Goal: Task Accomplishment & Management: Complete application form

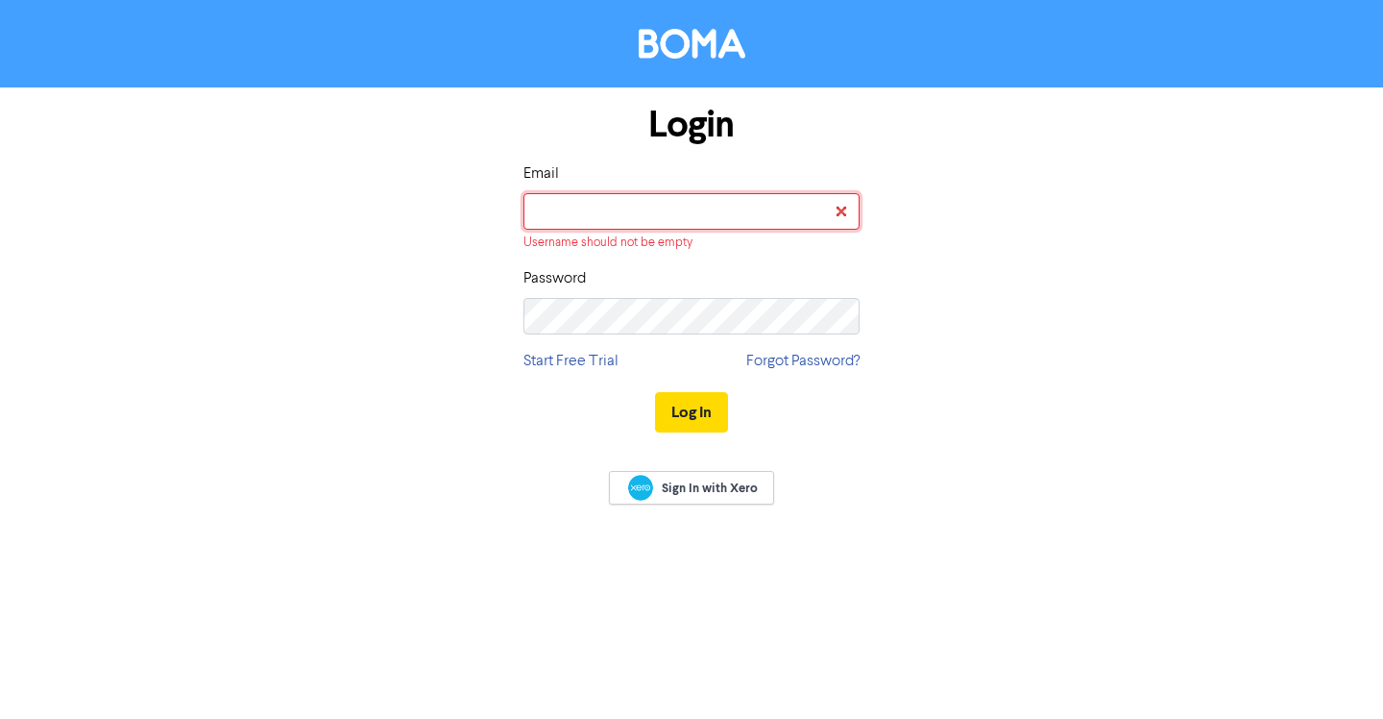
click at [554, 199] on input "email" at bounding box center [692, 211] width 336 height 37
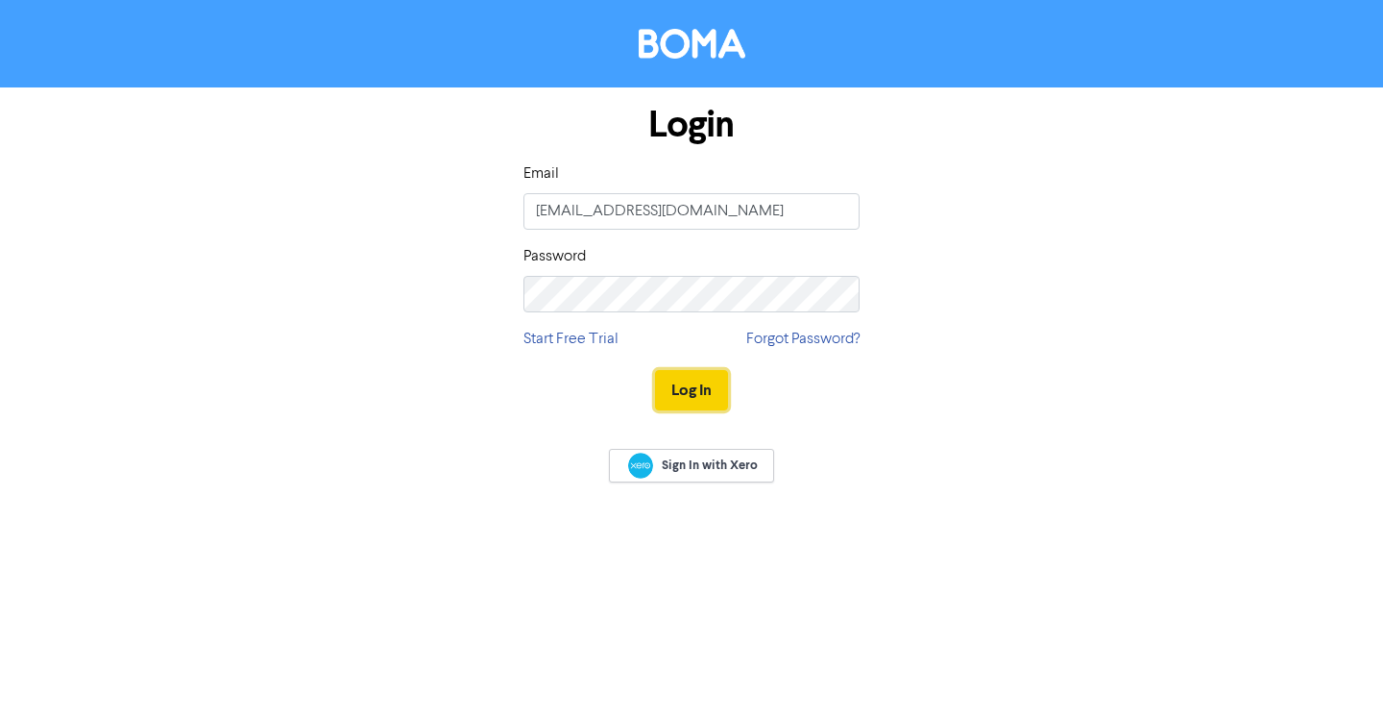
click at [696, 386] on button "Log In" at bounding box center [691, 390] width 73 height 40
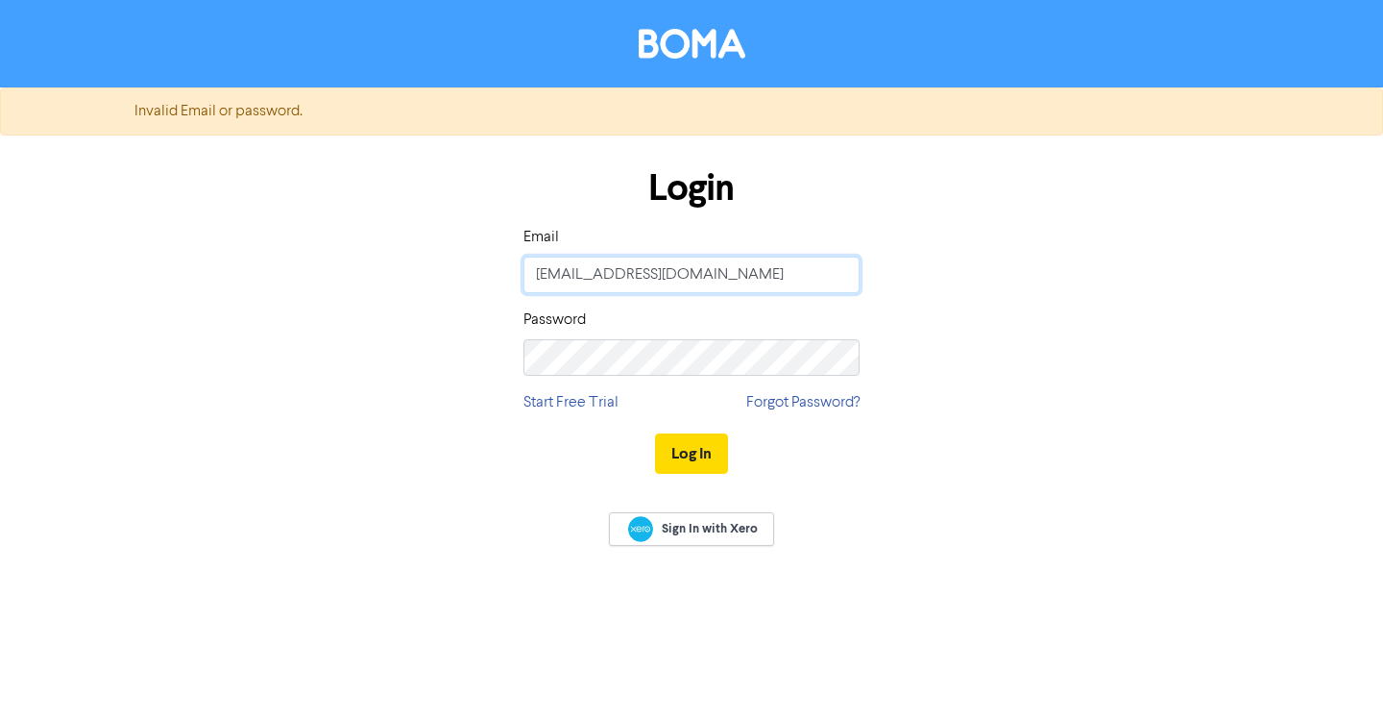
drag, startPoint x: 728, startPoint y: 269, endPoint x: 505, endPoint y: 269, distance: 222.9
click at [505, 269] on div "Login Email [EMAIL_ADDRESS][DOMAIN_NAME] Password Start Free Trial Forgot Passw…" at bounding box center [691, 322] width 1095 height 342
type input "[PERSON_NAME][EMAIL_ADDRESS][DOMAIN_NAME]"
click at [696, 444] on button "Log In" at bounding box center [691, 453] width 73 height 40
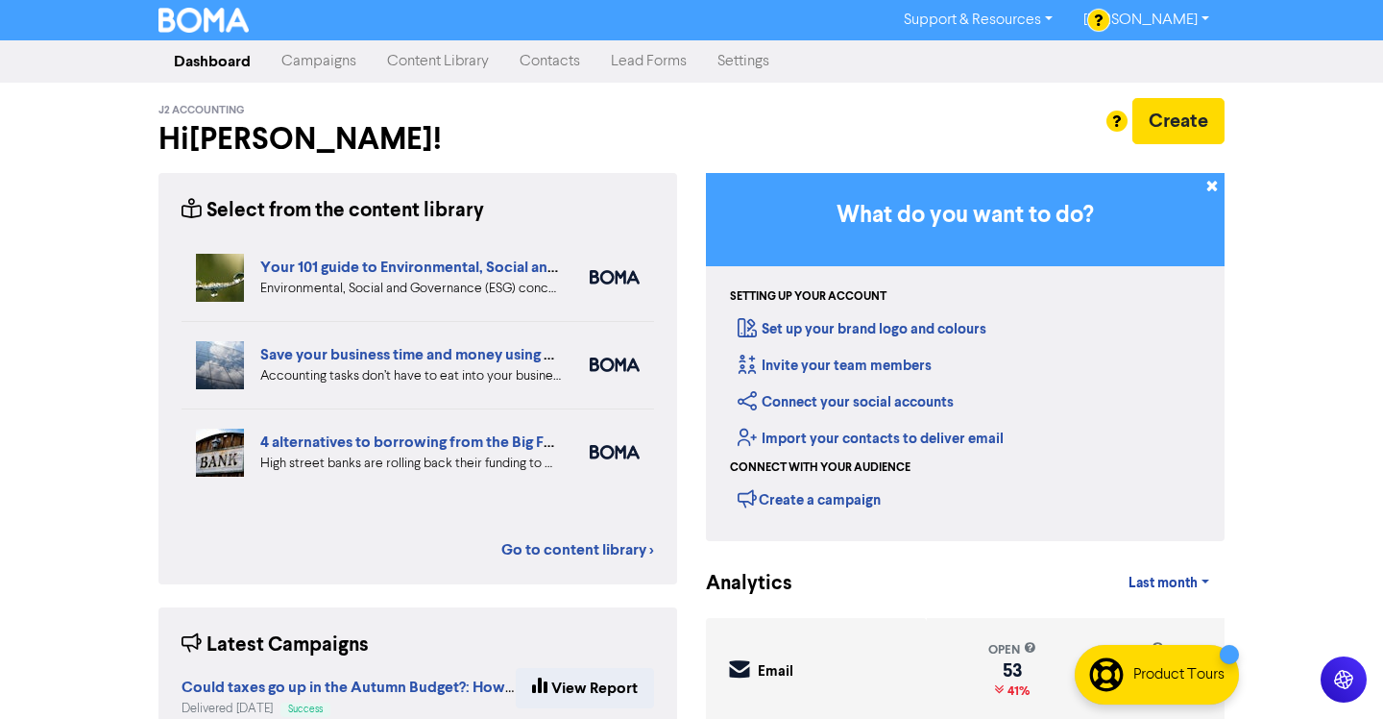
click at [312, 58] on link "Campaigns" at bounding box center [319, 61] width 106 height 38
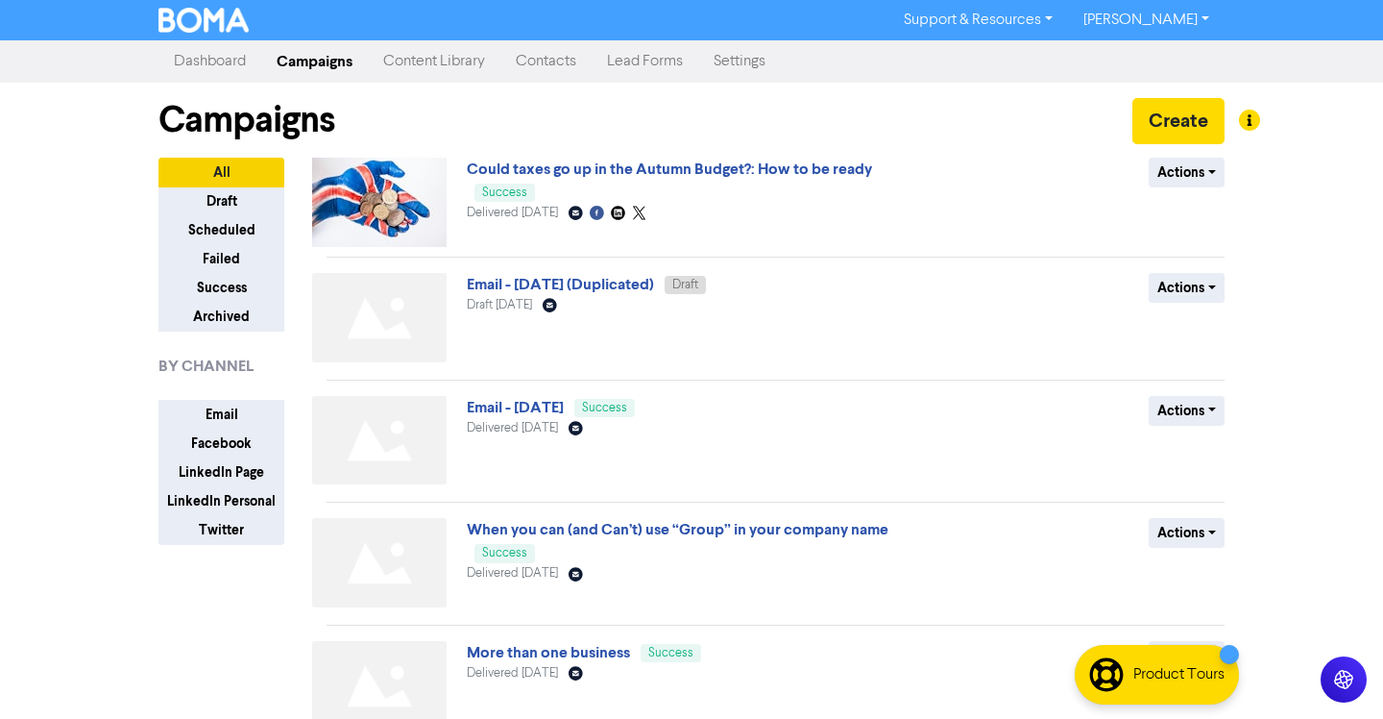
click at [664, 57] on link "Lead Forms" at bounding box center [645, 61] width 107 height 38
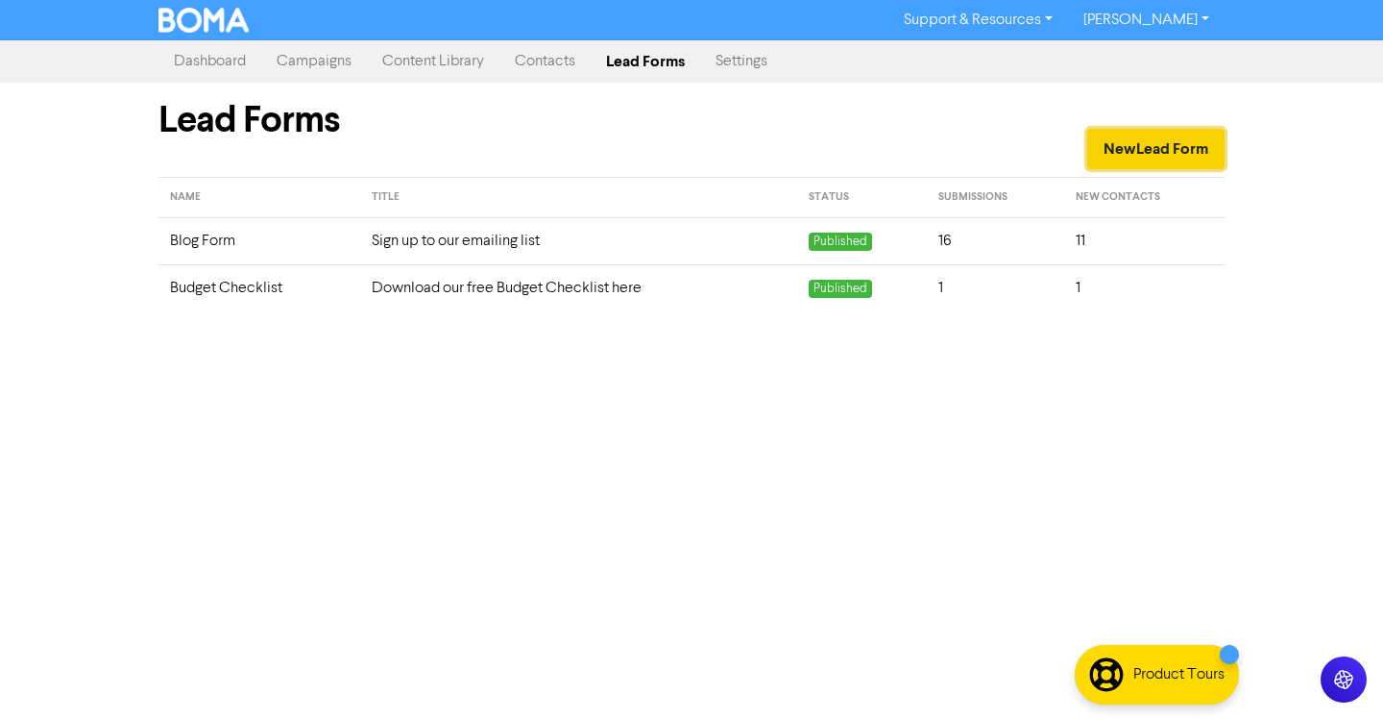
click at [1118, 151] on button "New Lead Form" at bounding box center [1155, 149] width 137 height 40
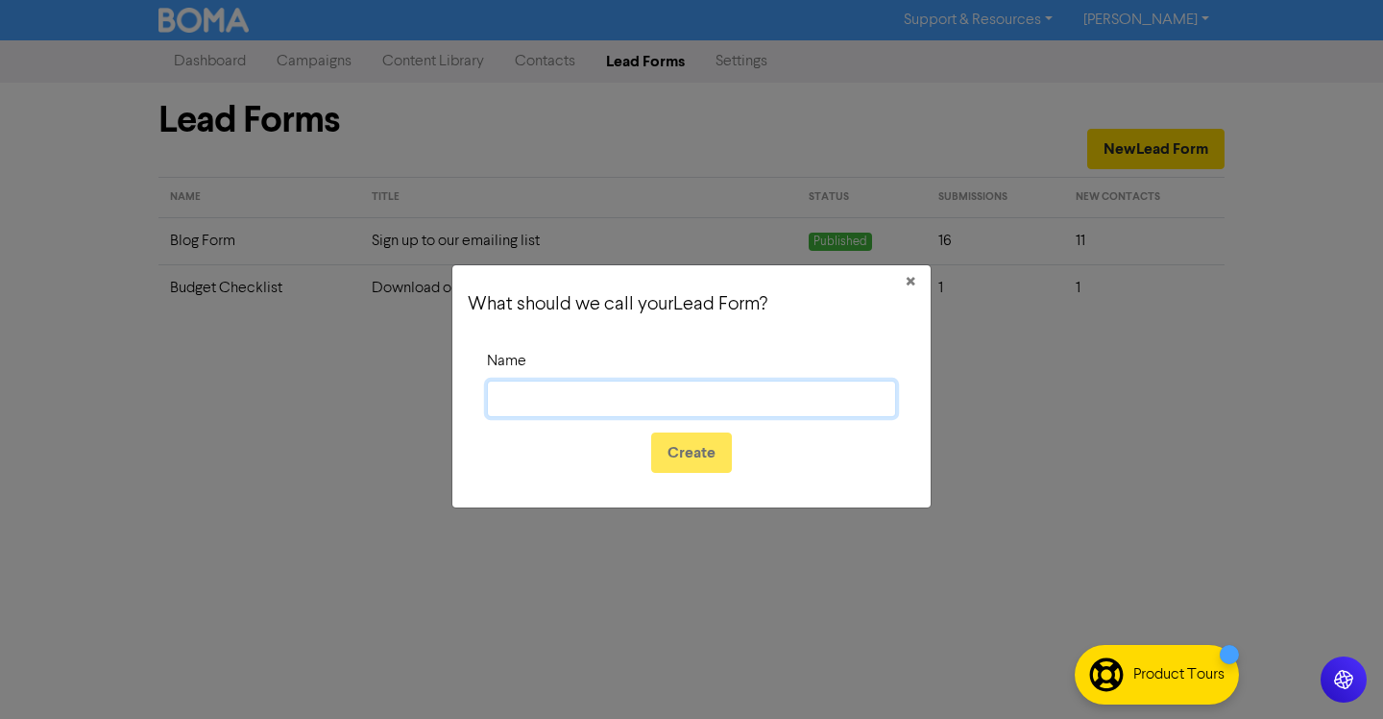
click at [553, 395] on input "Name" at bounding box center [691, 398] width 409 height 37
type input "MTD"
click at [682, 452] on button "Create" at bounding box center [691, 452] width 81 height 40
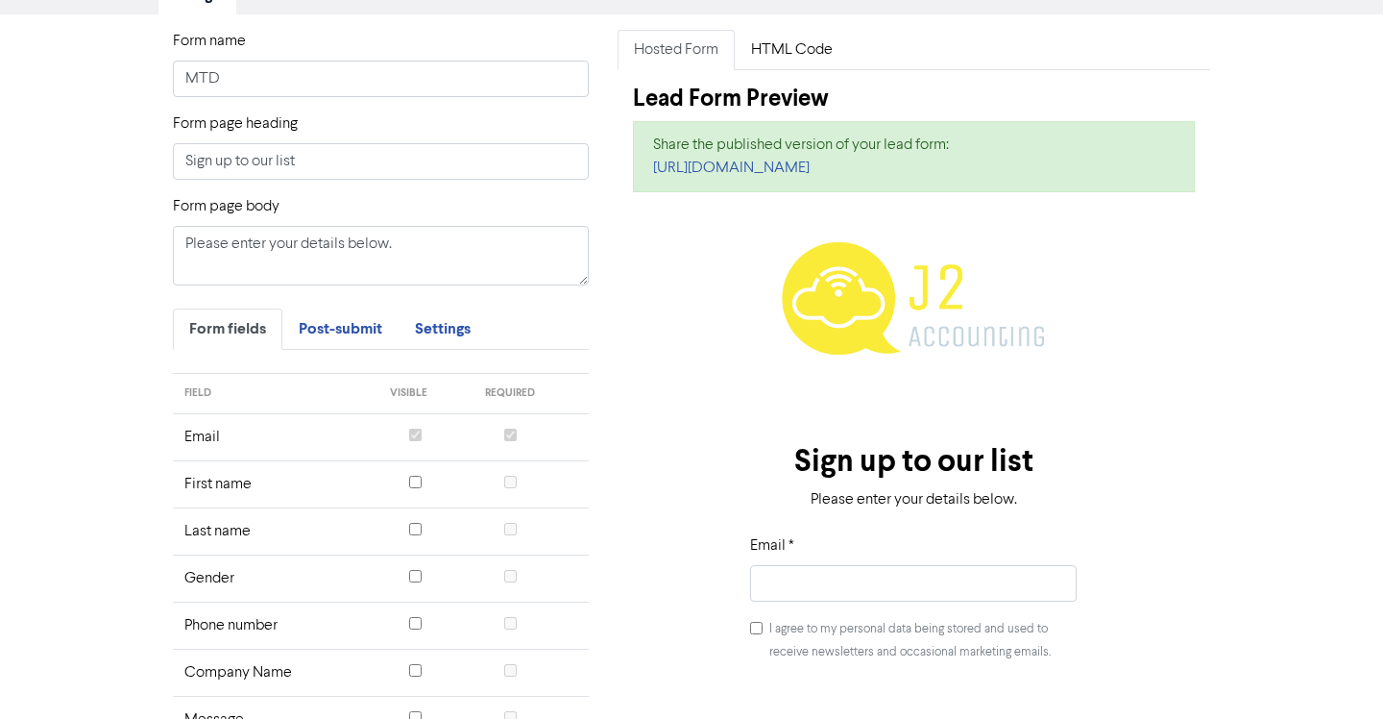
scroll to position [72, 0]
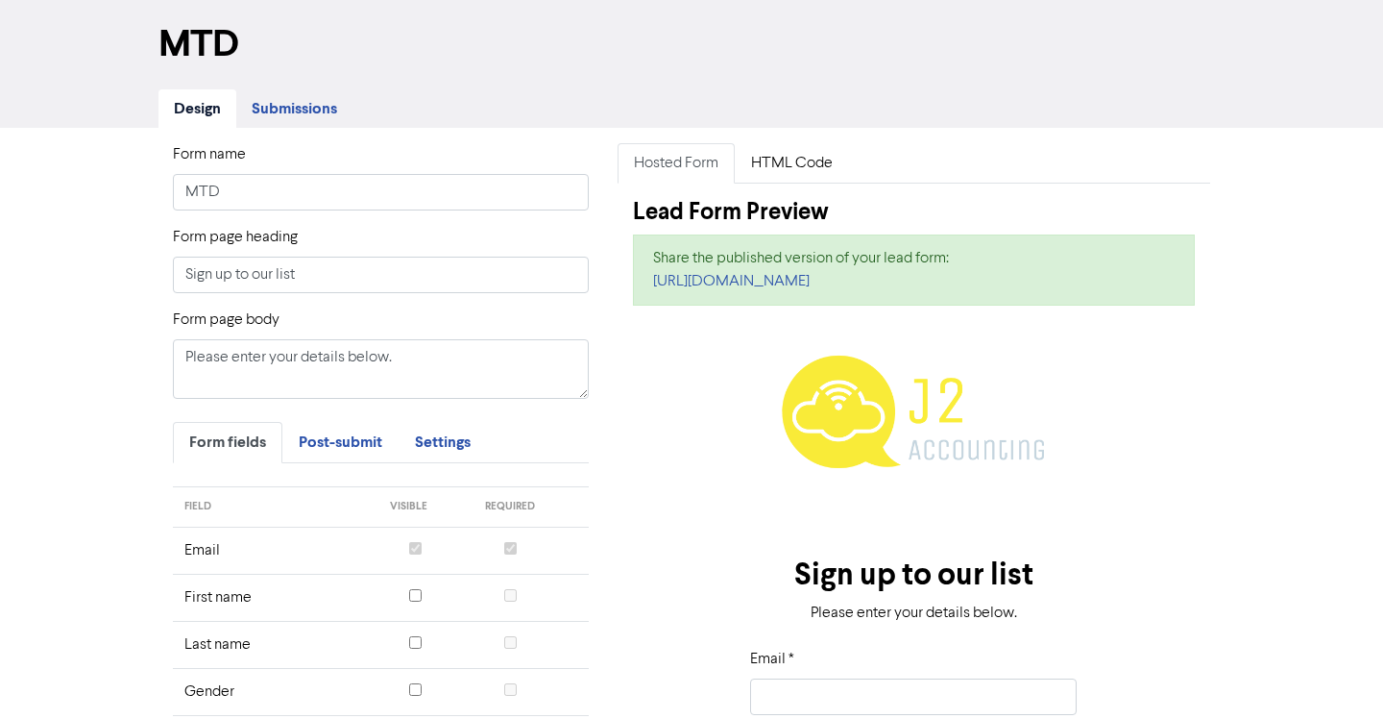
click at [295, 110] on span "Submissions" at bounding box center [294, 108] width 85 height 19
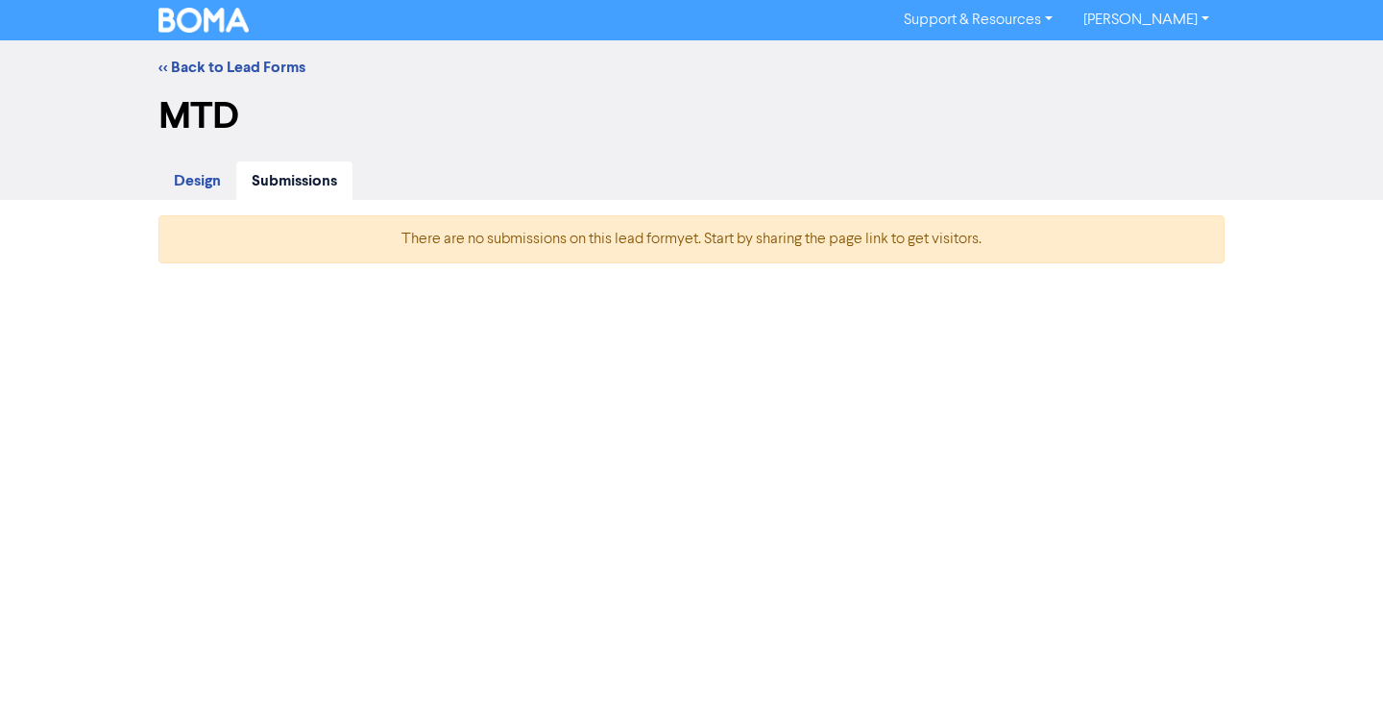
click at [191, 171] on span "Design" at bounding box center [197, 180] width 47 height 19
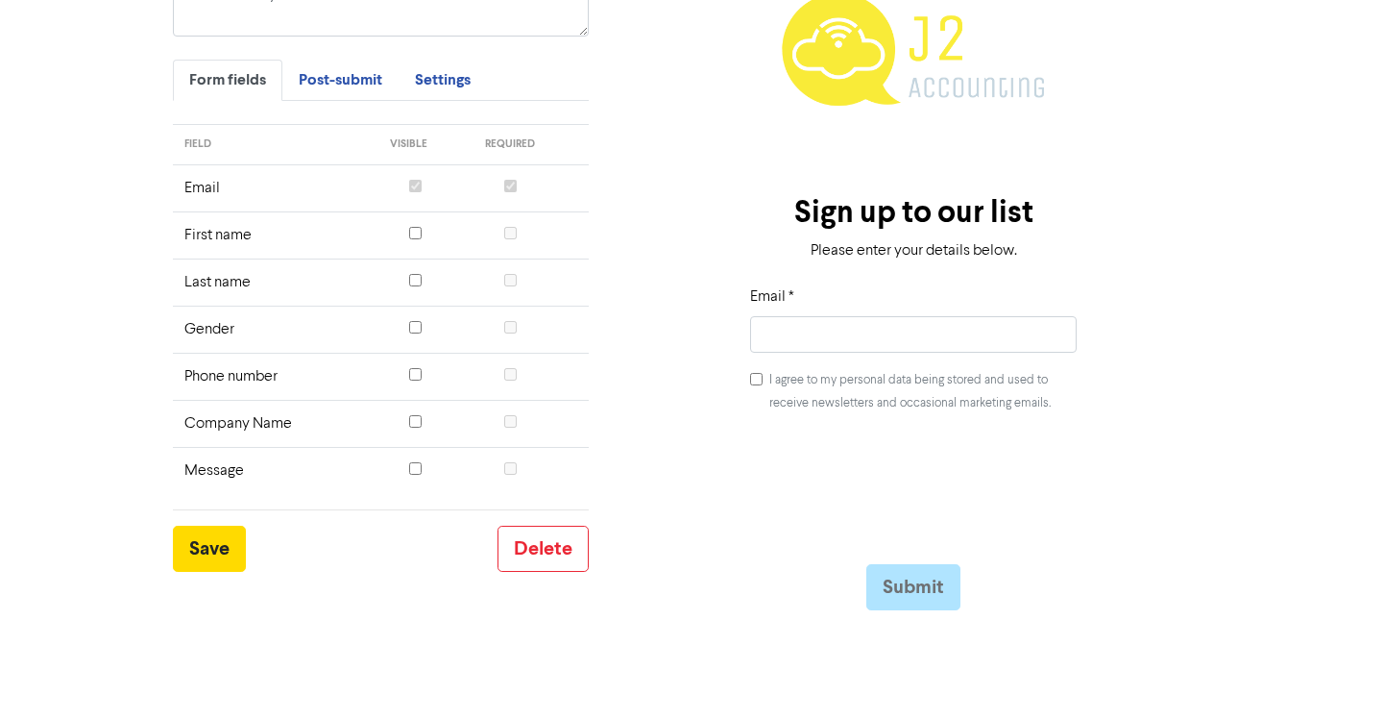
scroll to position [441, 0]
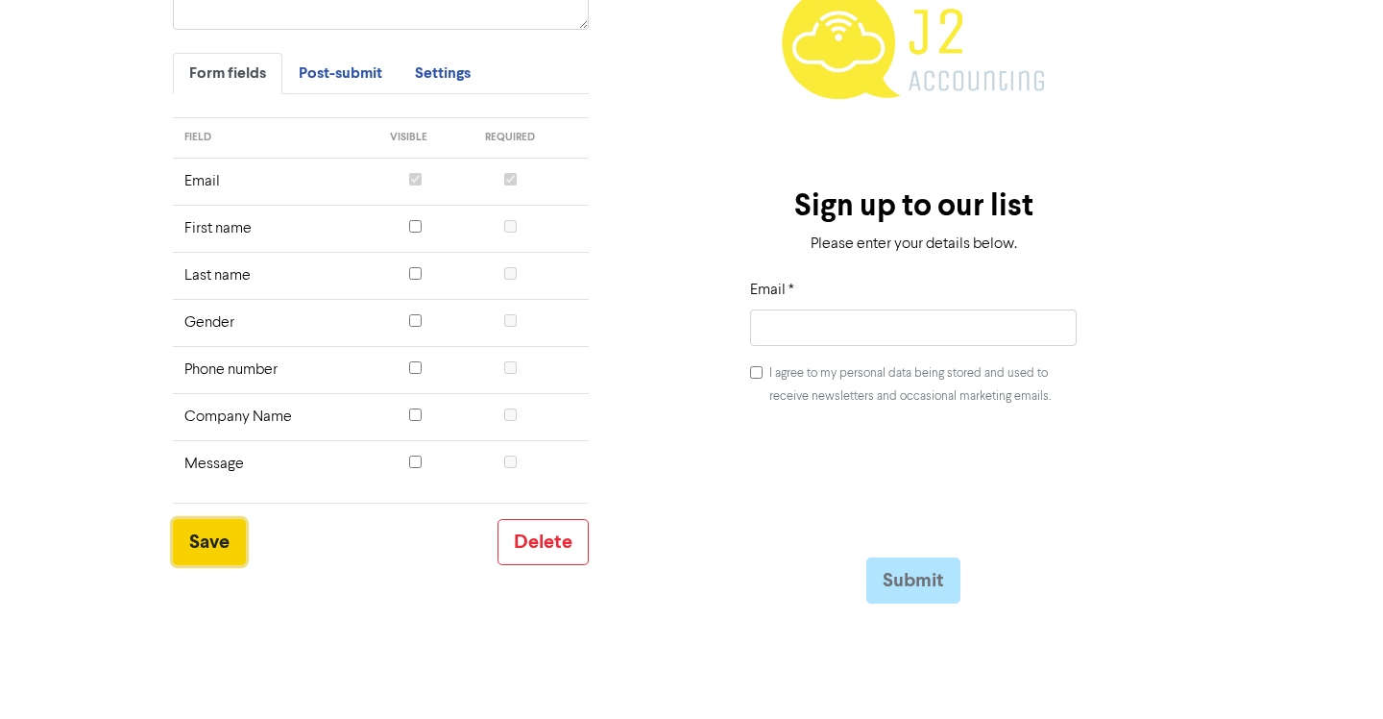
click at [213, 540] on button "Save" at bounding box center [209, 542] width 73 height 46
click at [336, 76] on span "Post-submit" at bounding box center [341, 72] width 84 height 19
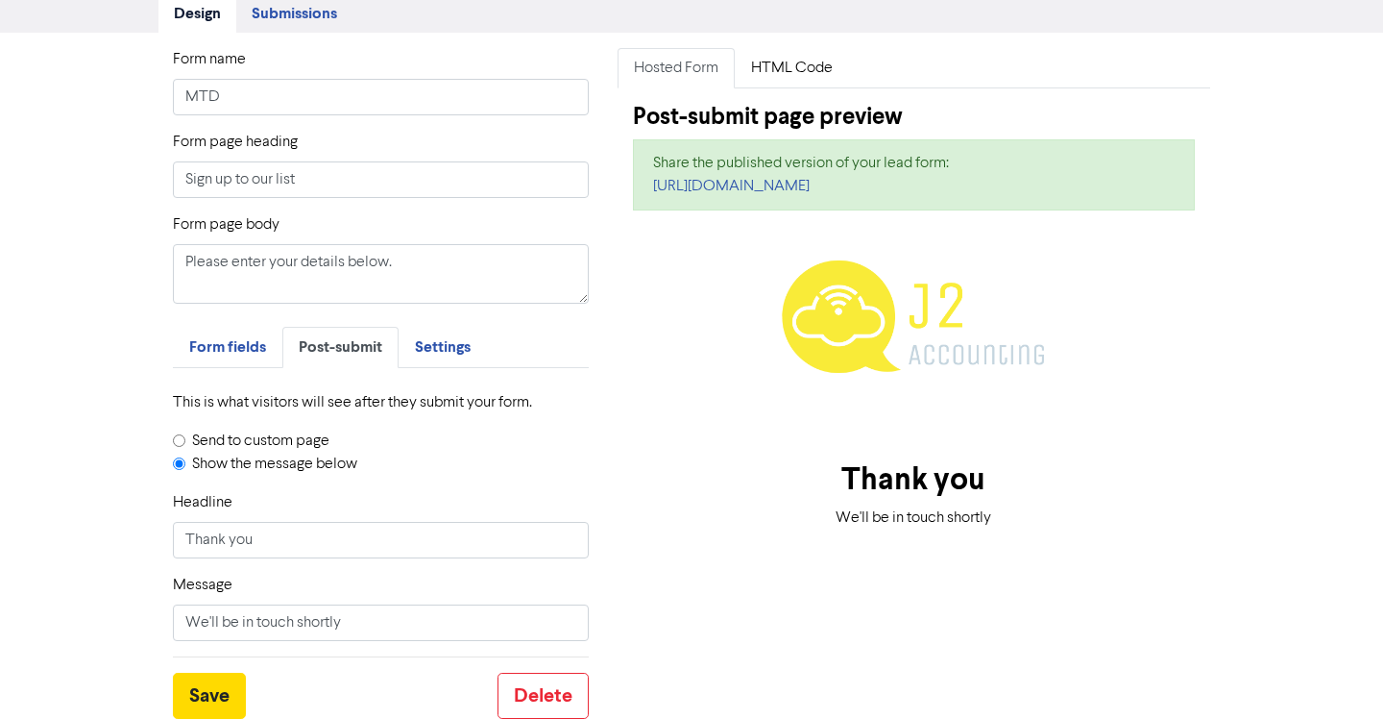
scroll to position [167, 0]
click at [443, 353] on span "Settings" at bounding box center [443, 346] width 56 height 19
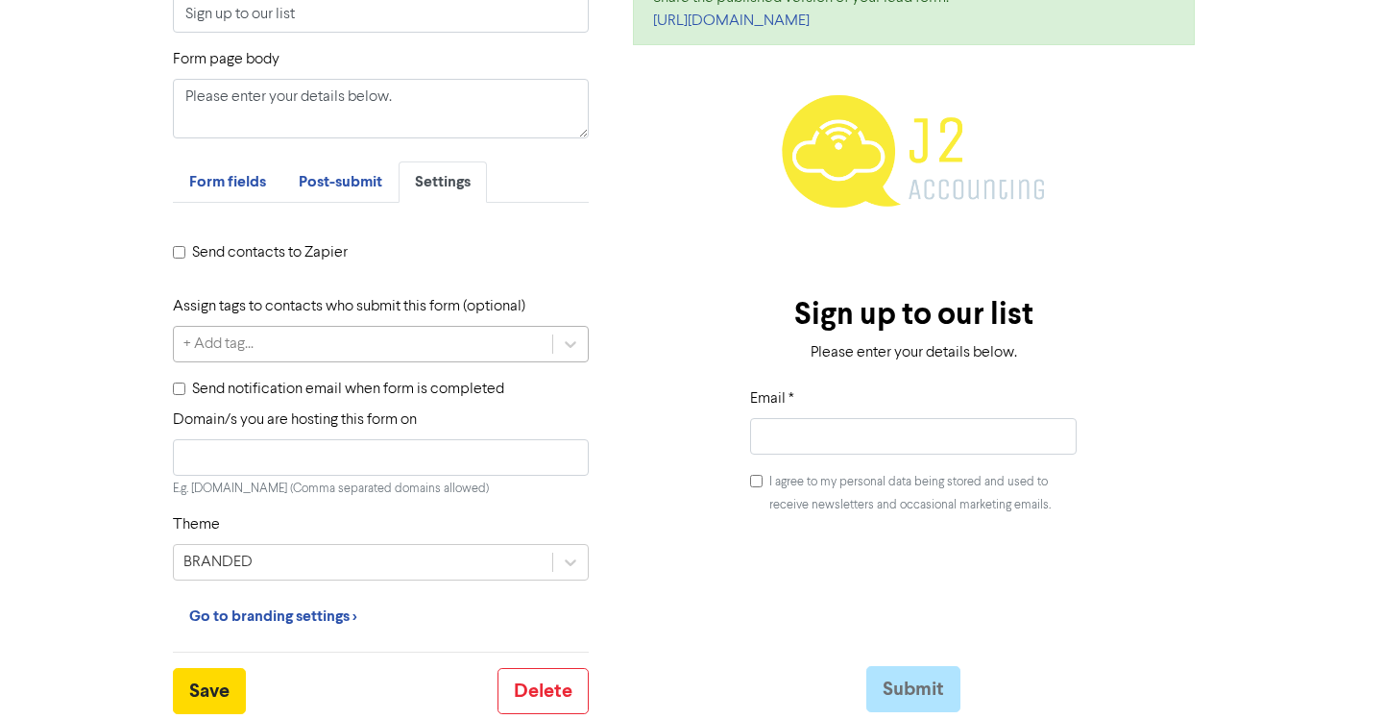
scroll to position [339, 0]
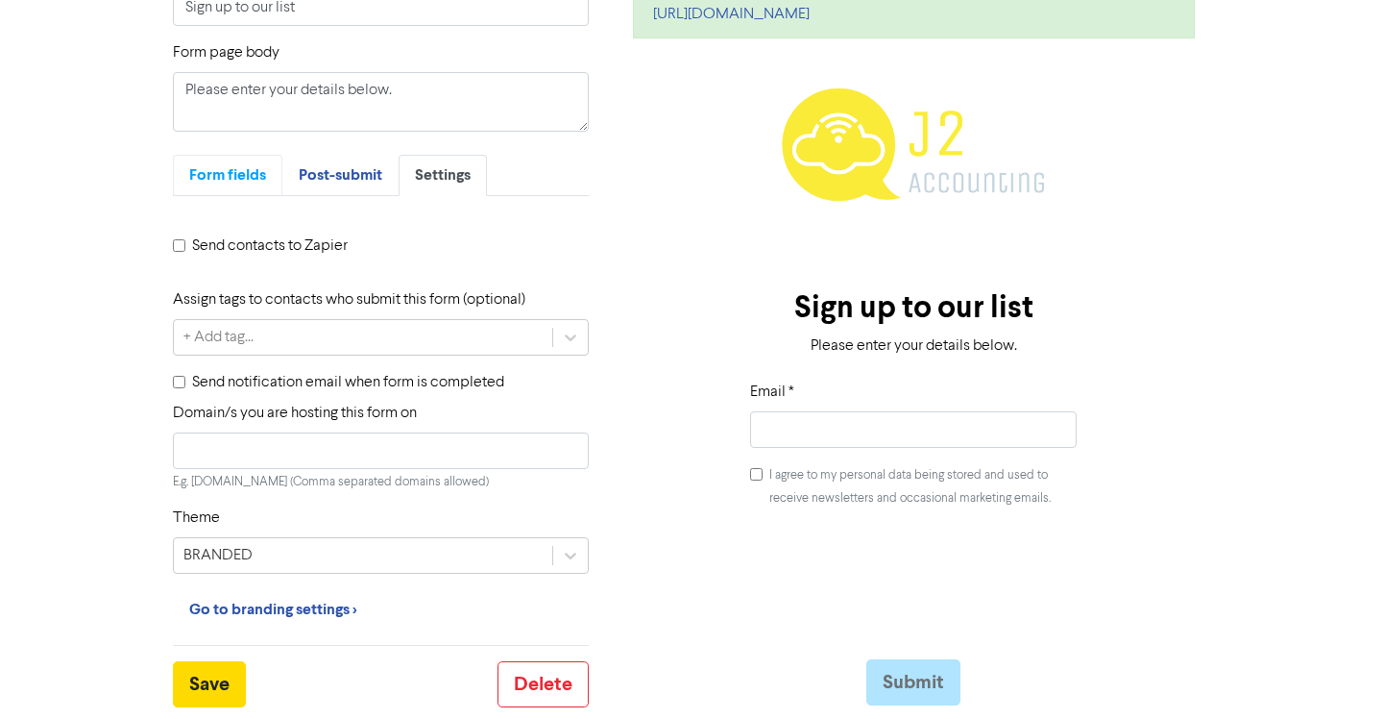
click at [205, 176] on span "Form fields" at bounding box center [227, 174] width 77 height 19
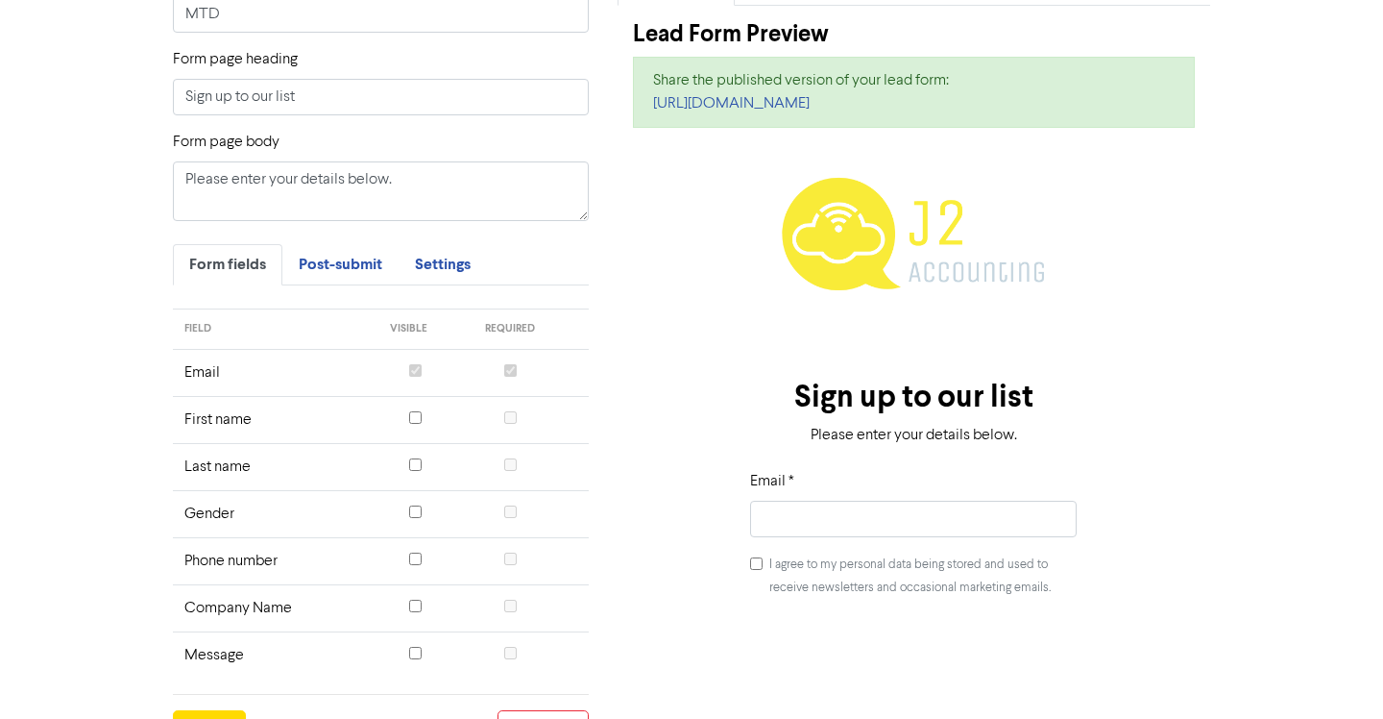
scroll to position [202, 0]
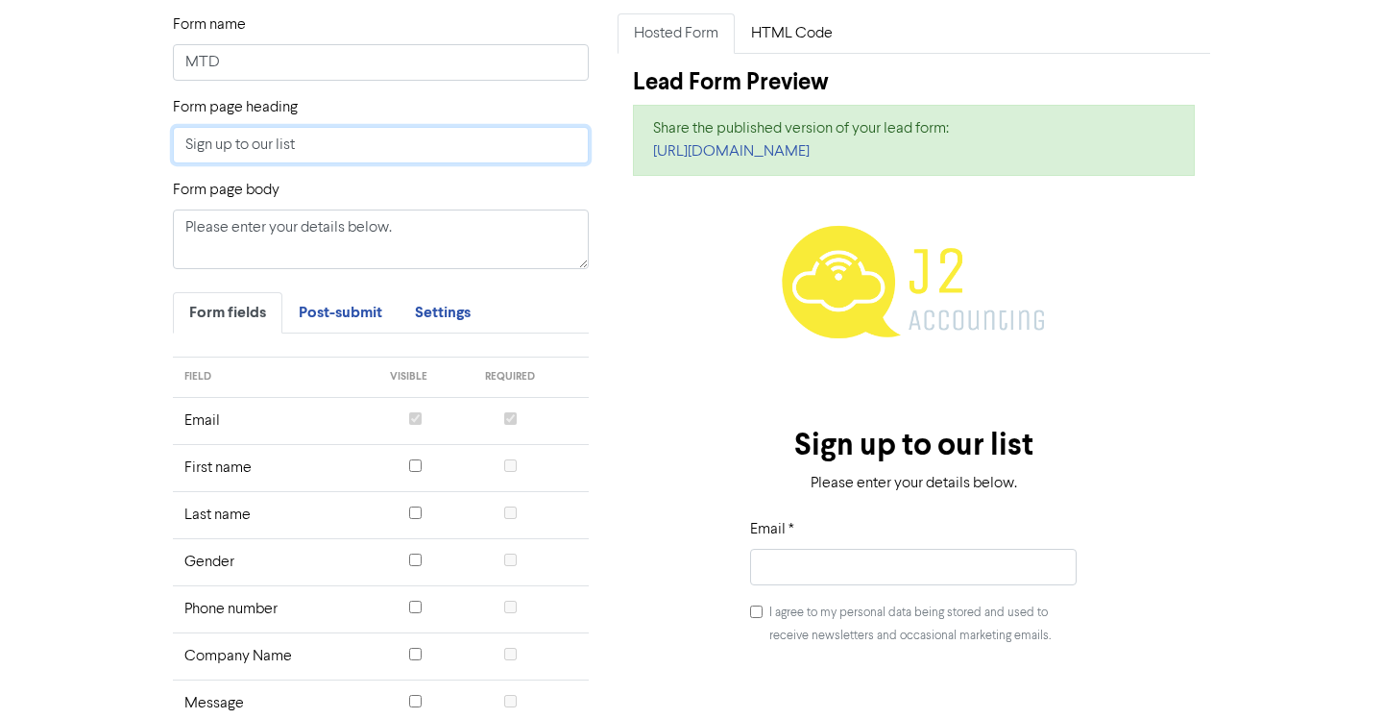
drag, startPoint x: 305, startPoint y: 137, endPoint x: 154, endPoint y: 134, distance: 151.8
click at [154, 134] on div "Form name MTD Form page heading Sign up to our list Form page body Please enter…" at bounding box center [691, 500] width 1095 height 975
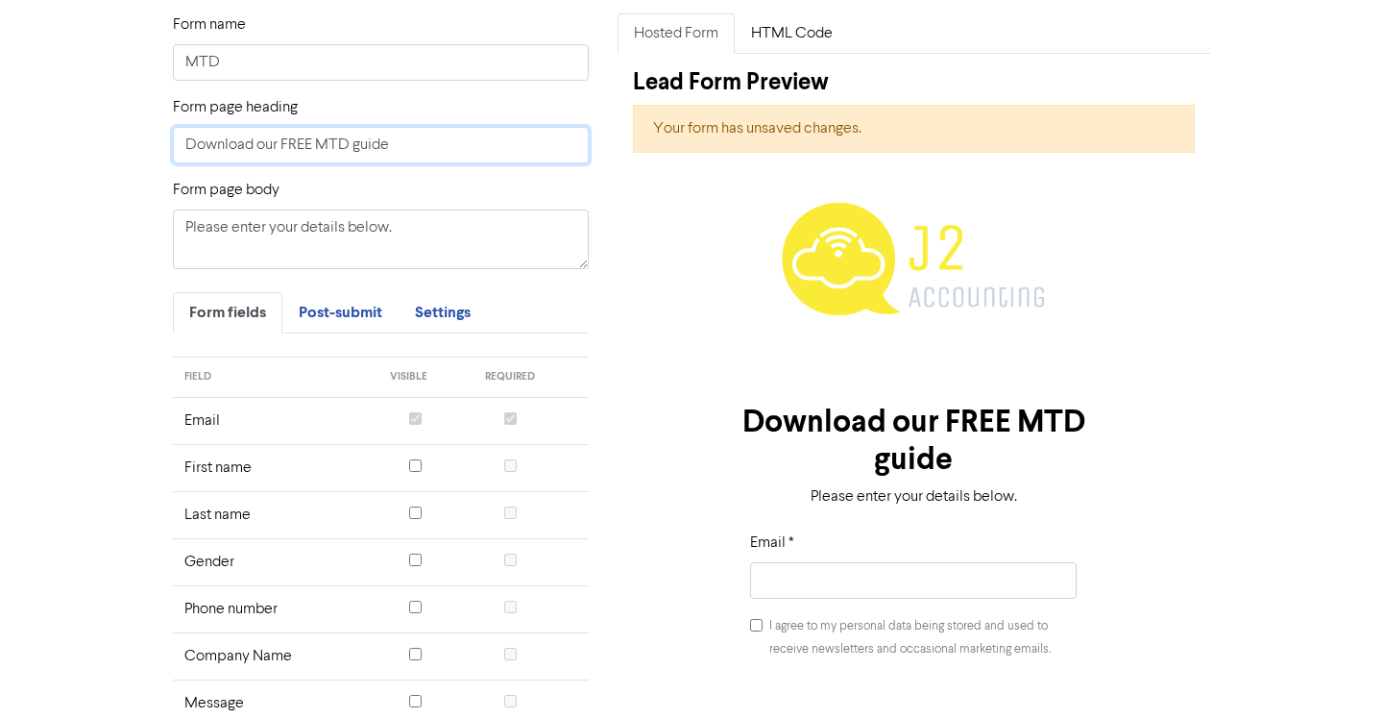
drag, startPoint x: 281, startPoint y: 143, endPoint x: 313, endPoint y: 143, distance: 31.7
click at [313, 143] on input "Download our FREE MTD guide" at bounding box center [381, 145] width 416 height 37
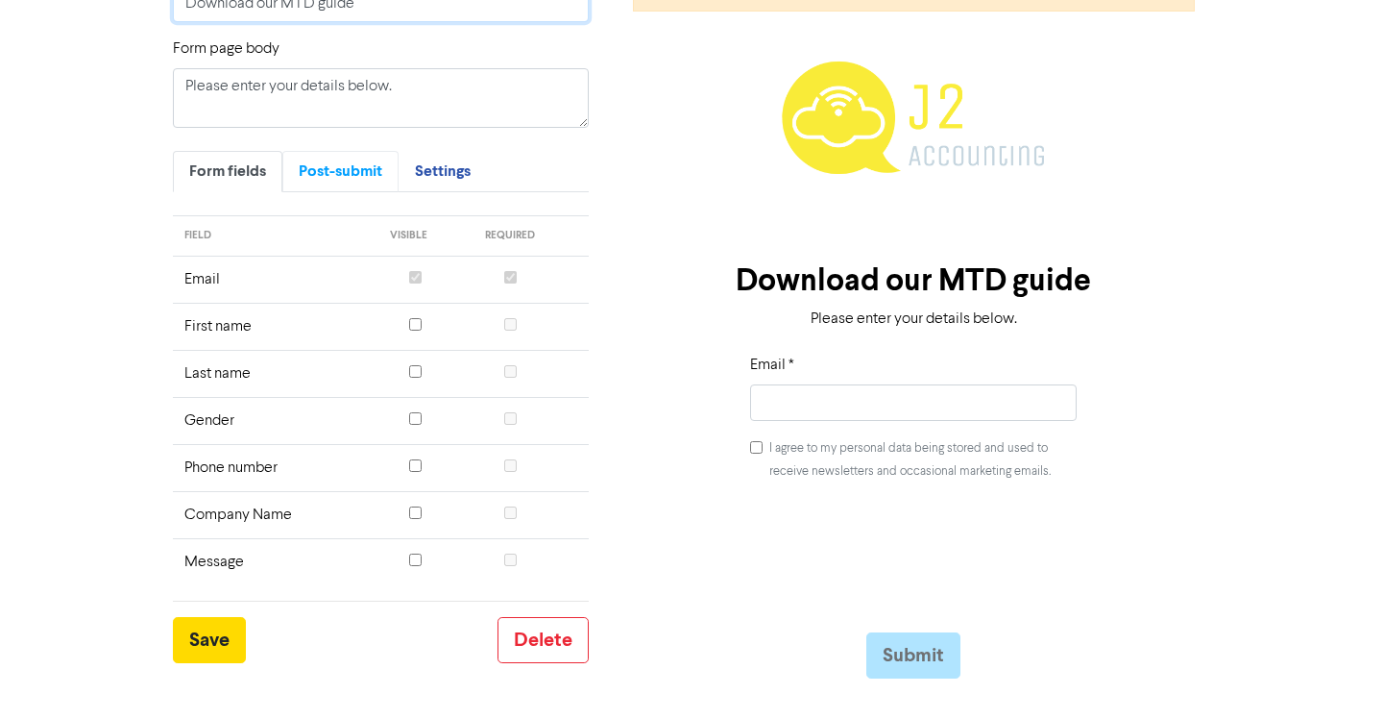
type input "Download our MTD guide"
click at [350, 174] on span "Post-submit" at bounding box center [341, 170] width 84 height 19
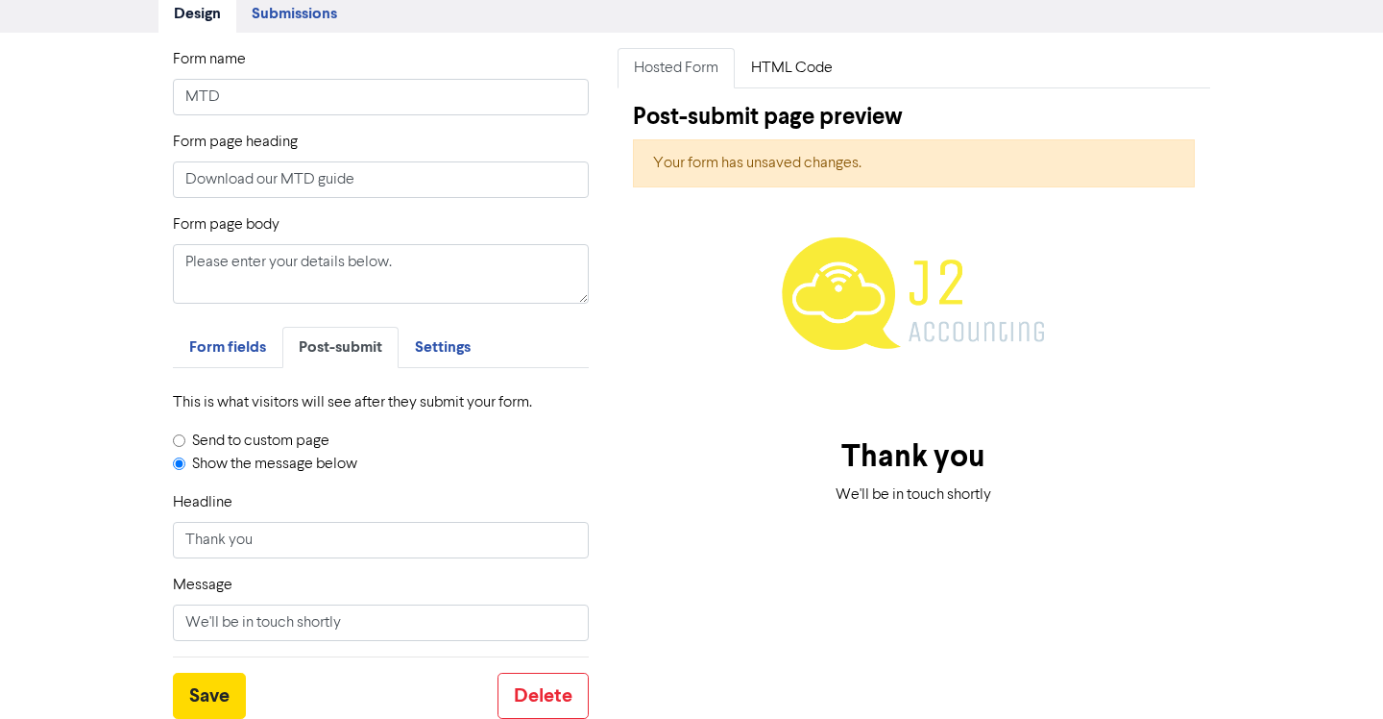
click at [179, 438] on input "Send to custom page" at bounding box center [179, 440] width 12 height 12
radio input "true"
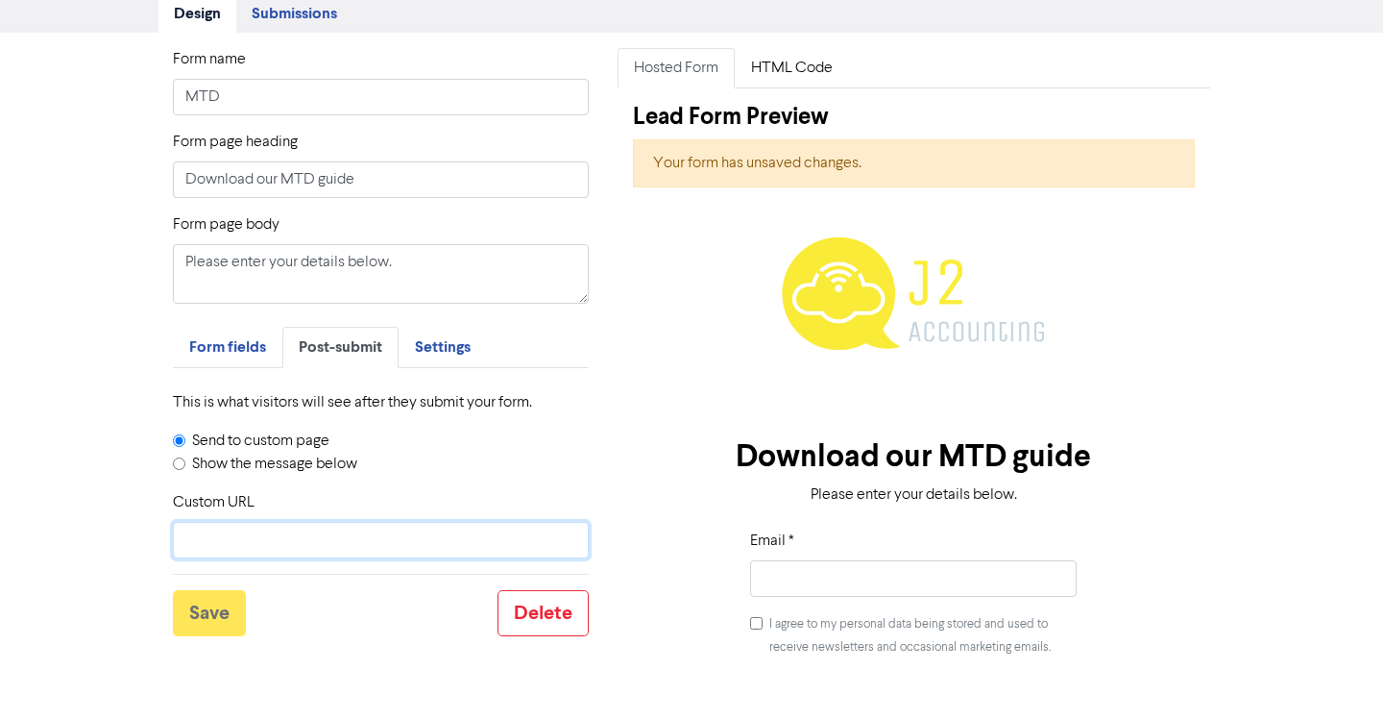
click at [239, 533] on input "Custom URL" at bounding box center [381, 540] width 416 height 37
paste input "[URL][DOMAIN_NAME]"
type input "[URL][DOMAIN_NAME]"
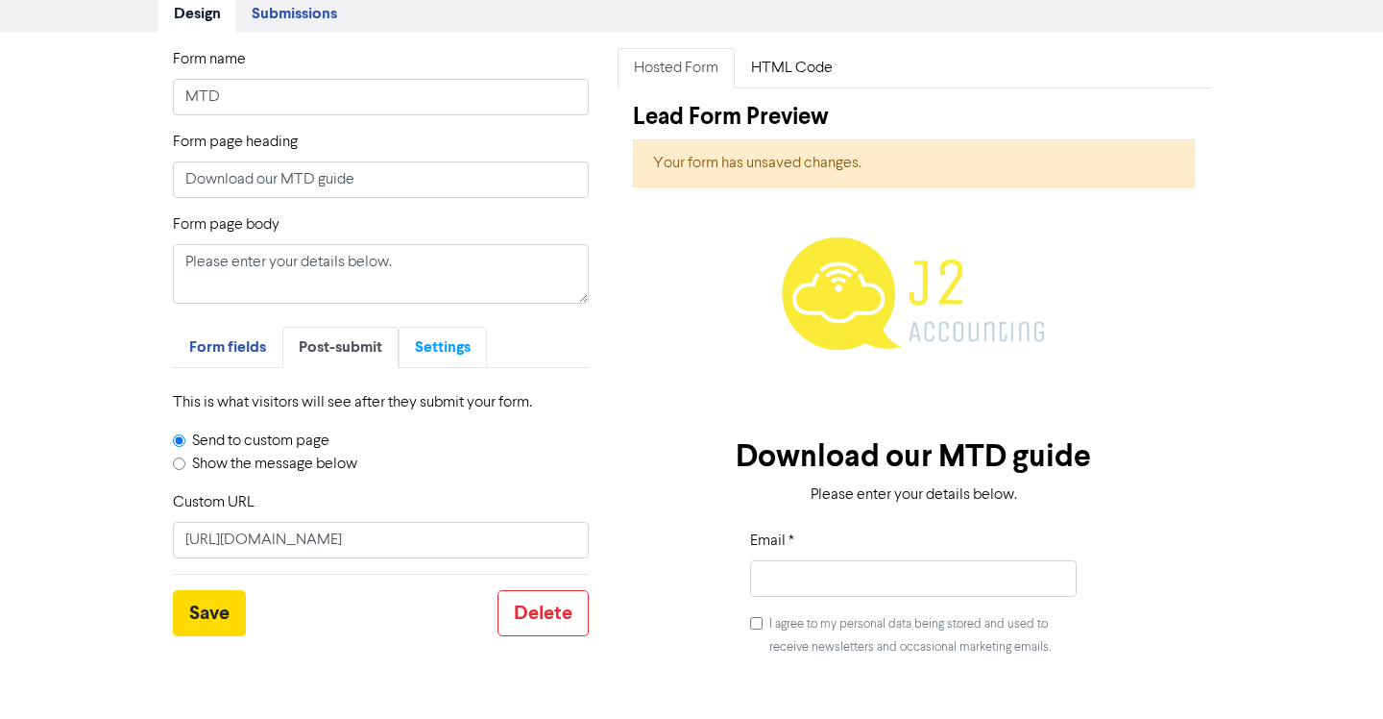
click at [430, 346] on span "Settings" at bounding box center [443, 346] width 56 height 19
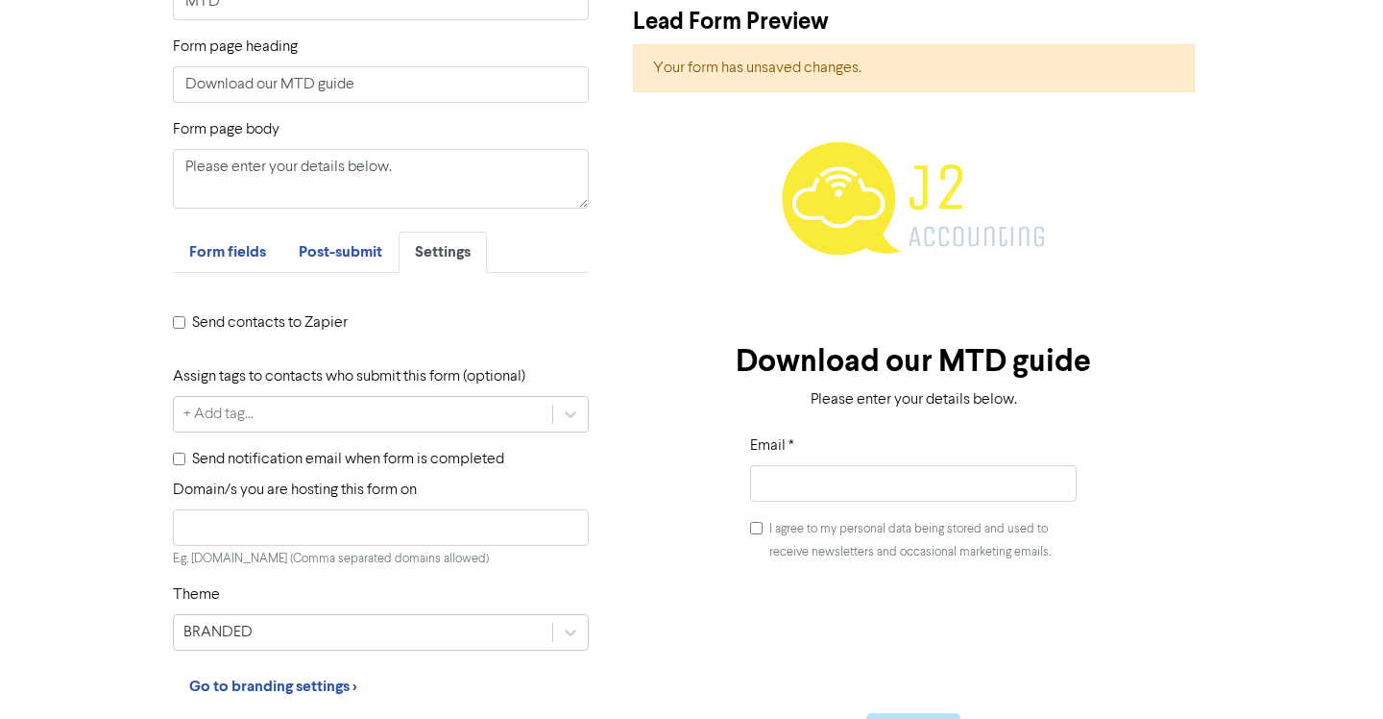
scroll to position [271, 0]
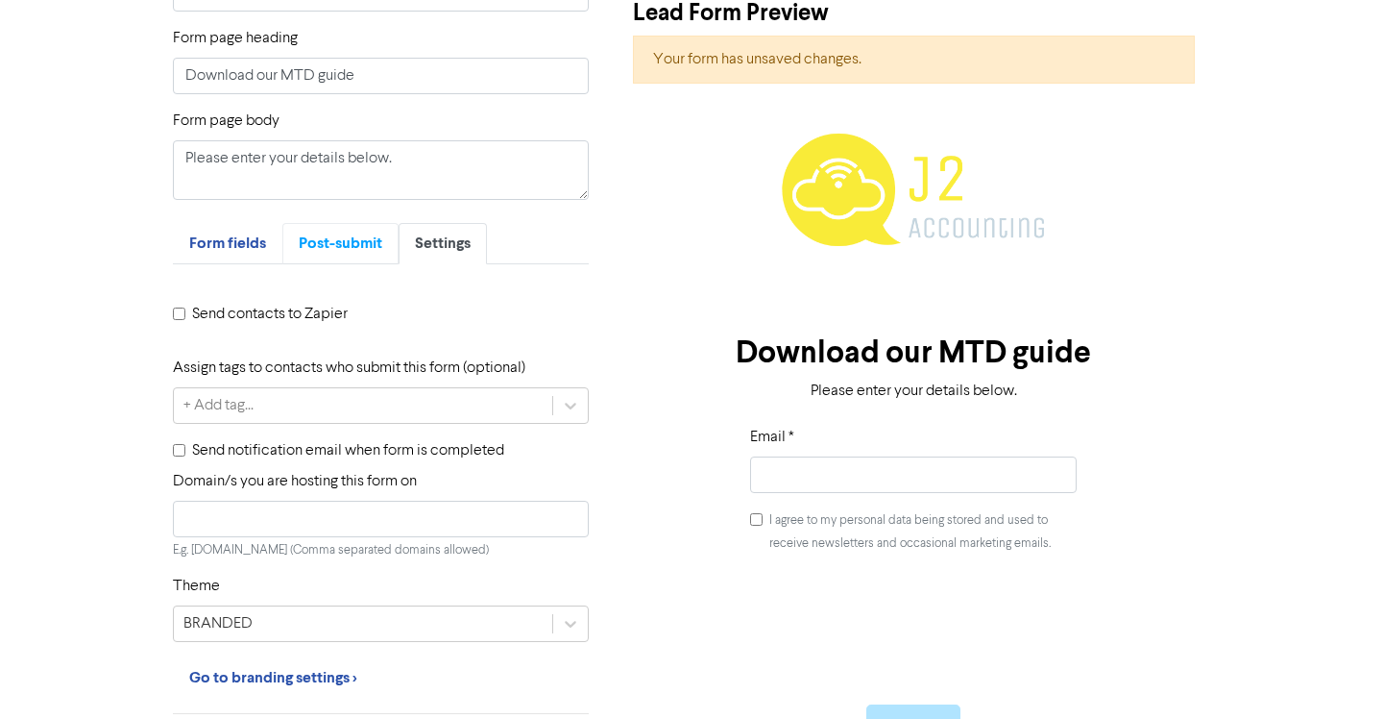
click at [339, 243] on span "Post-submit" at bounding box center [341, 242] width 84 height 19
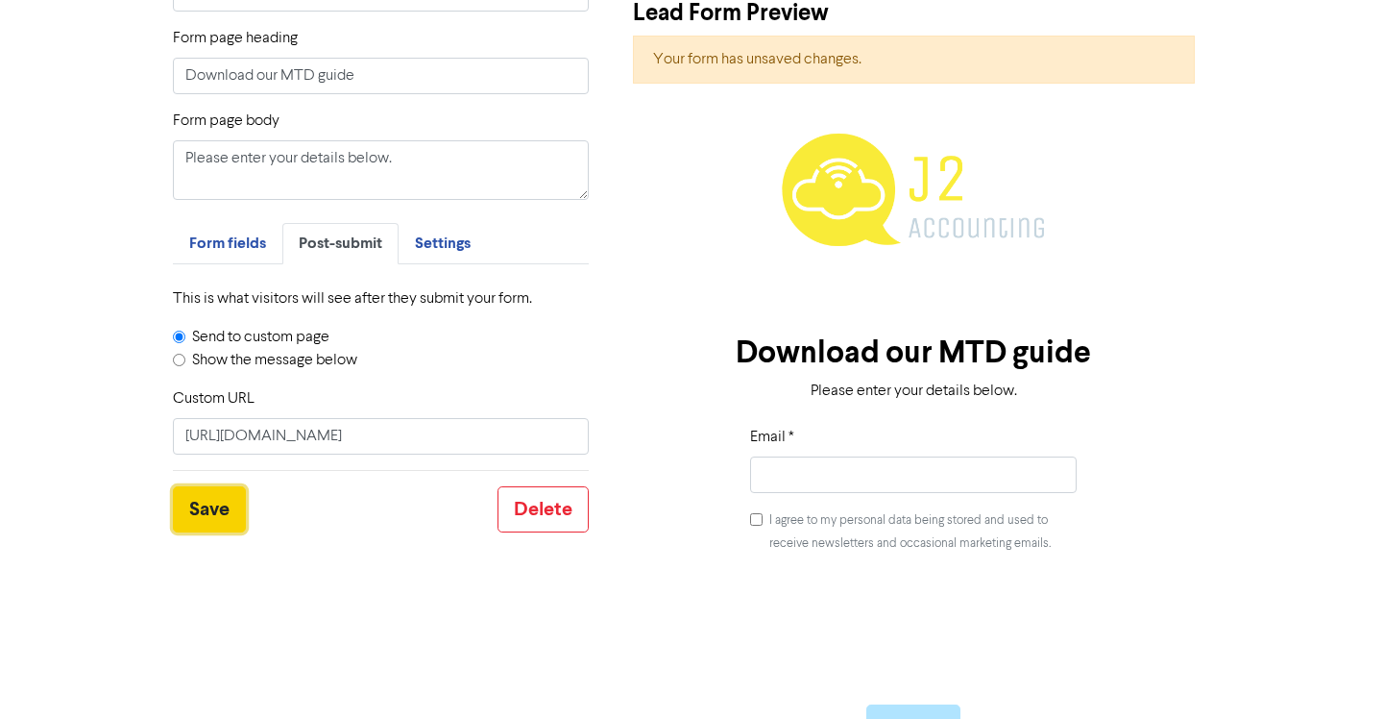
click at [228, 501] on button "Save" at bounding box center [209, 509] width 73 height 46
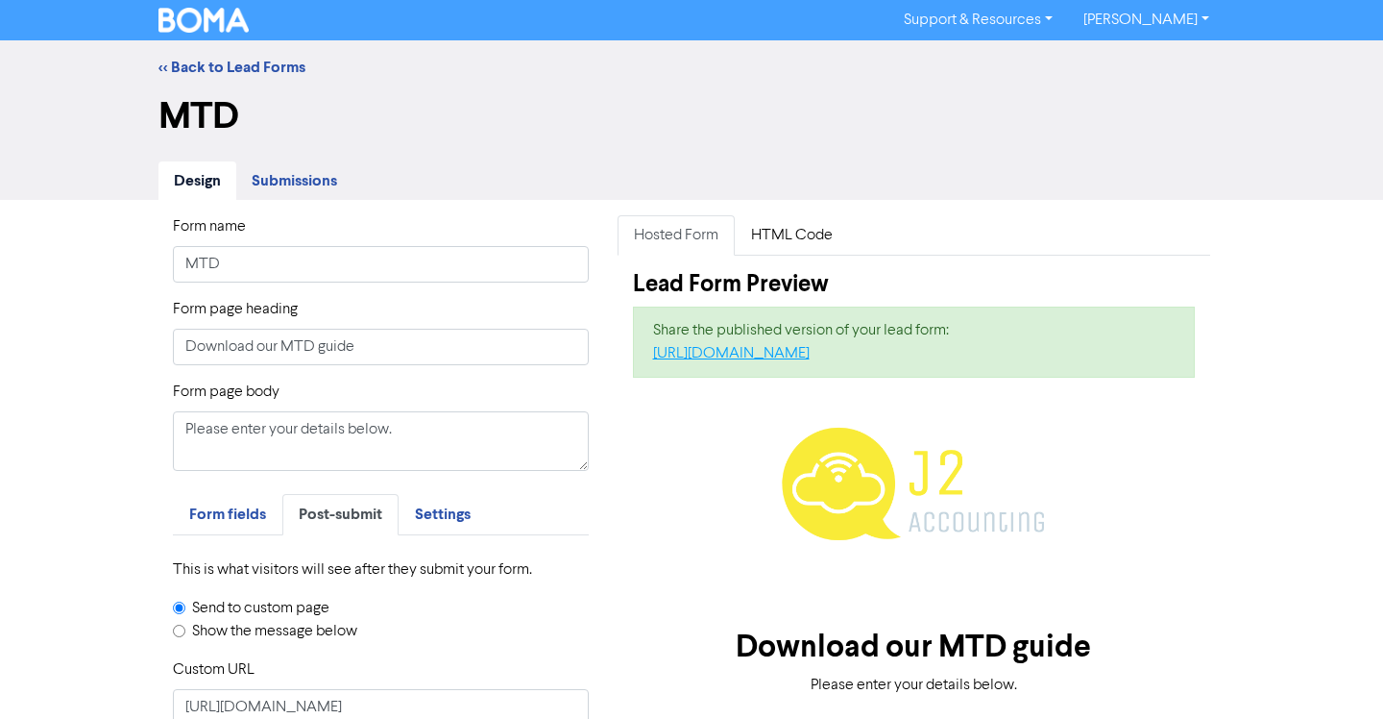
click at [805, 357] on link "[URL][DOMAIN_NAME]" at bounding box center [731, 353] width 157 height 15
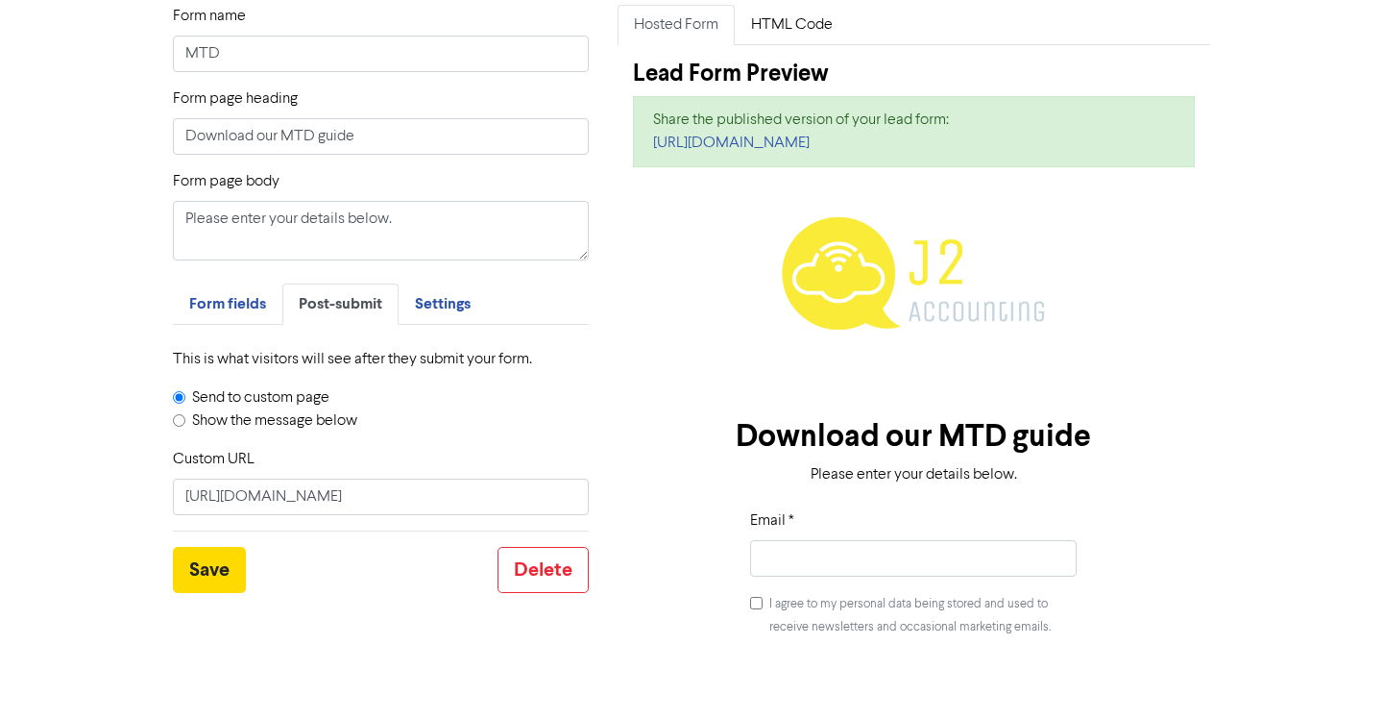
scroll to position [211, 0]
click at [223, 572] on button "Save" at bounding box center [209, 569] width 73 height 46
